Goal: Navigation & Orientation: Understand site structure

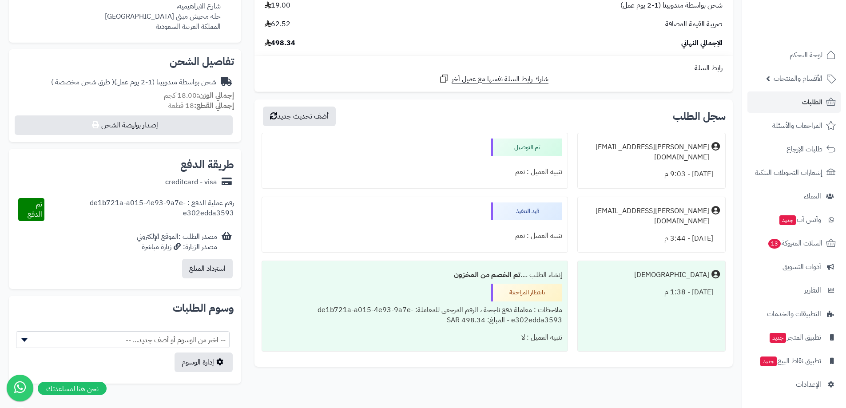
scroll to position [11, 0]
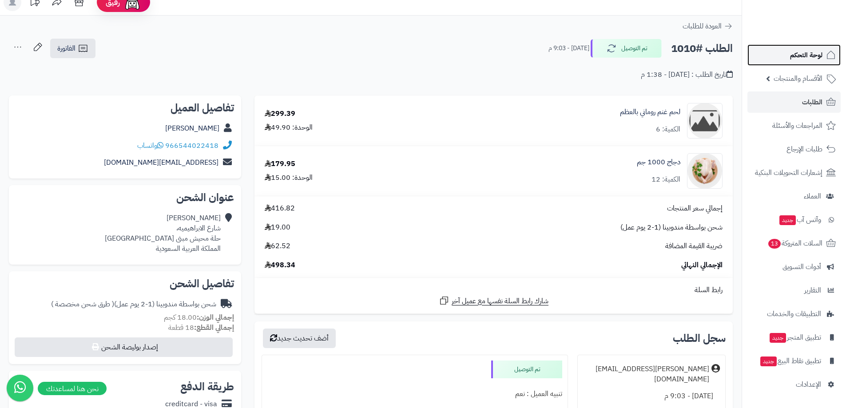
click at [790, 47] on link "لوحة التحكم" at bounding box center [794, 54] width 93 height 21
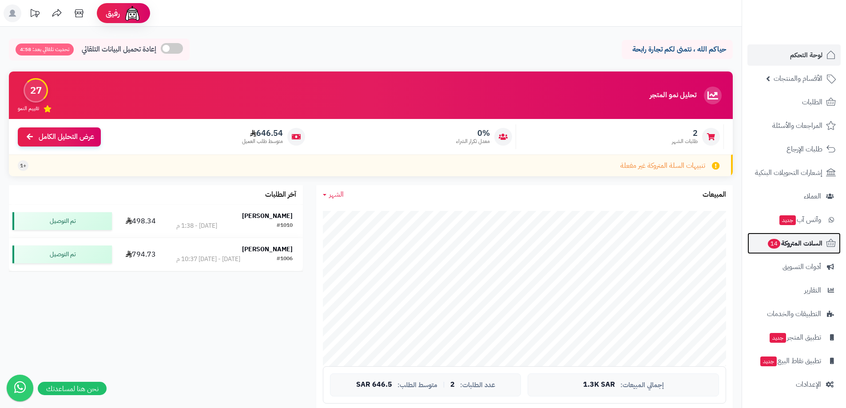
click at [815, 243] on span "السلات المتروكة 14" at bounding box center [795, 243] width 56 height 12
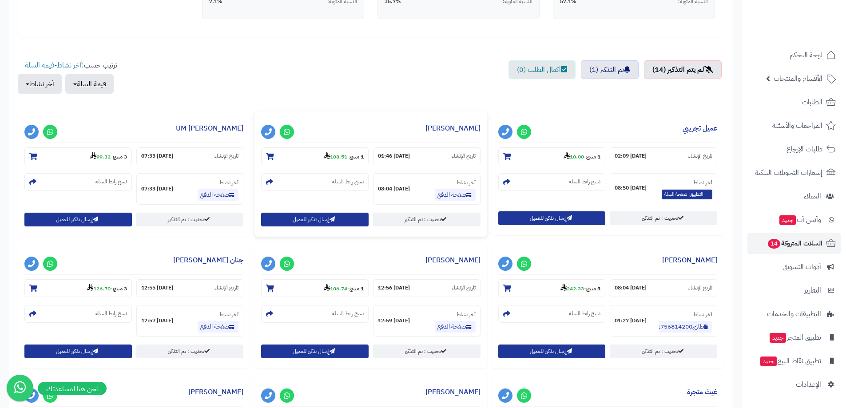
scroll to position [178, 0]
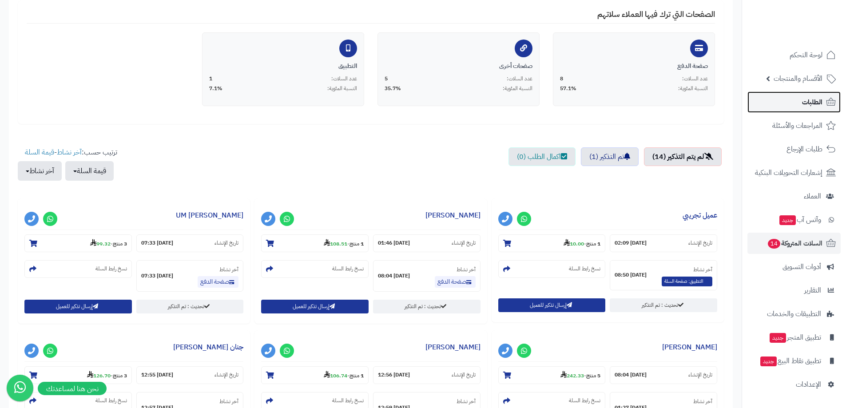
click at [807, 104] on span "الطلبات" at bounding box center [812, 102] width 20 height 12
